Goal: Task Accomplishment & Management: Use online tool/utility

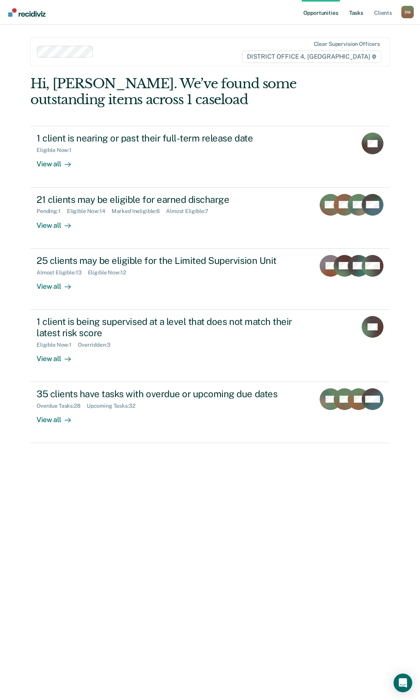
click at [357, 13] on link "Tasks" at bounding box center [355, 12] width 17 height 25
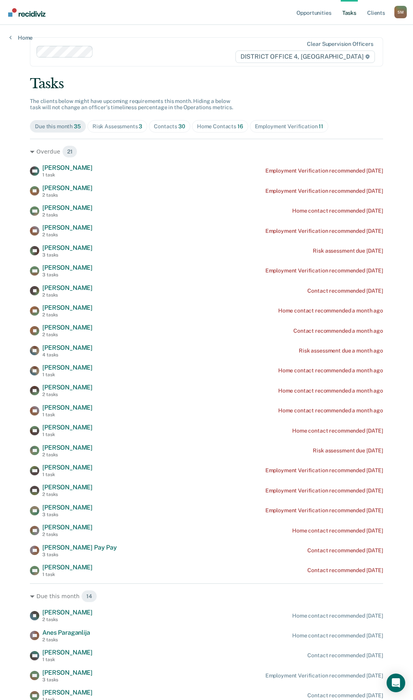
click at [171, 126] on div "Contacts 30" at bounding box center [169, 126] width 31 height 7
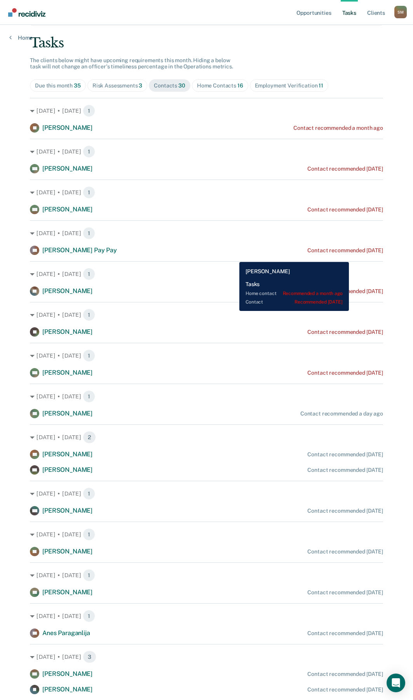
scroll to position [39, 0]
